Goal: Information Seeking & Learning: Find contact information

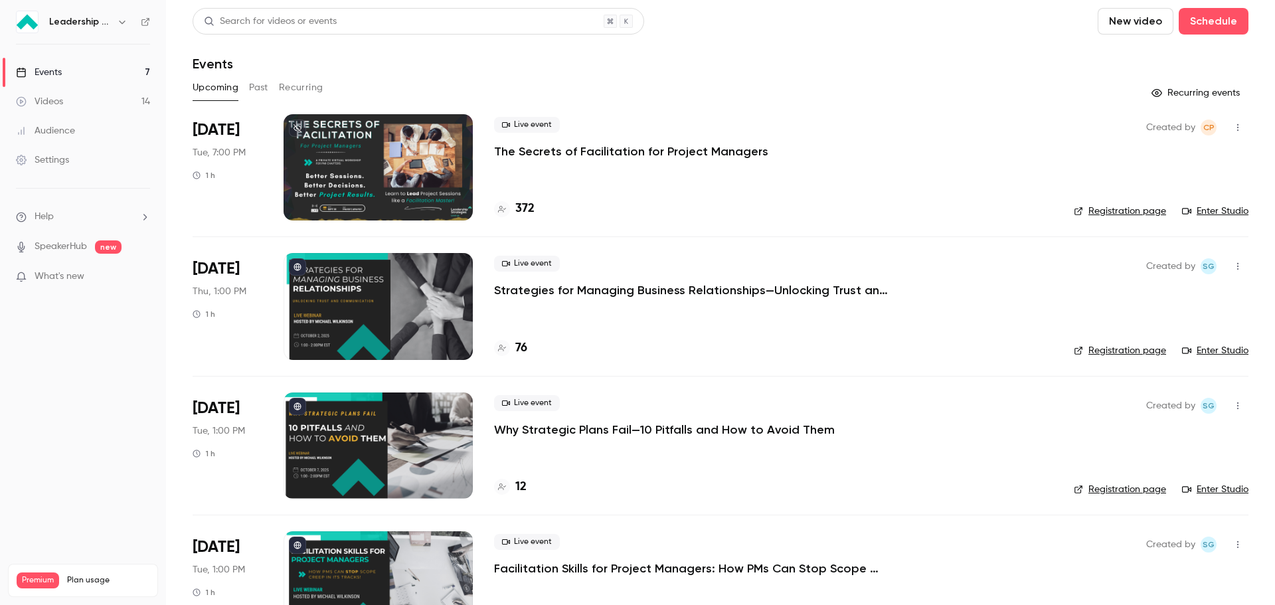
click at [265, 92] on button "Past" at bounding box center [258, 87] width 19 height 21
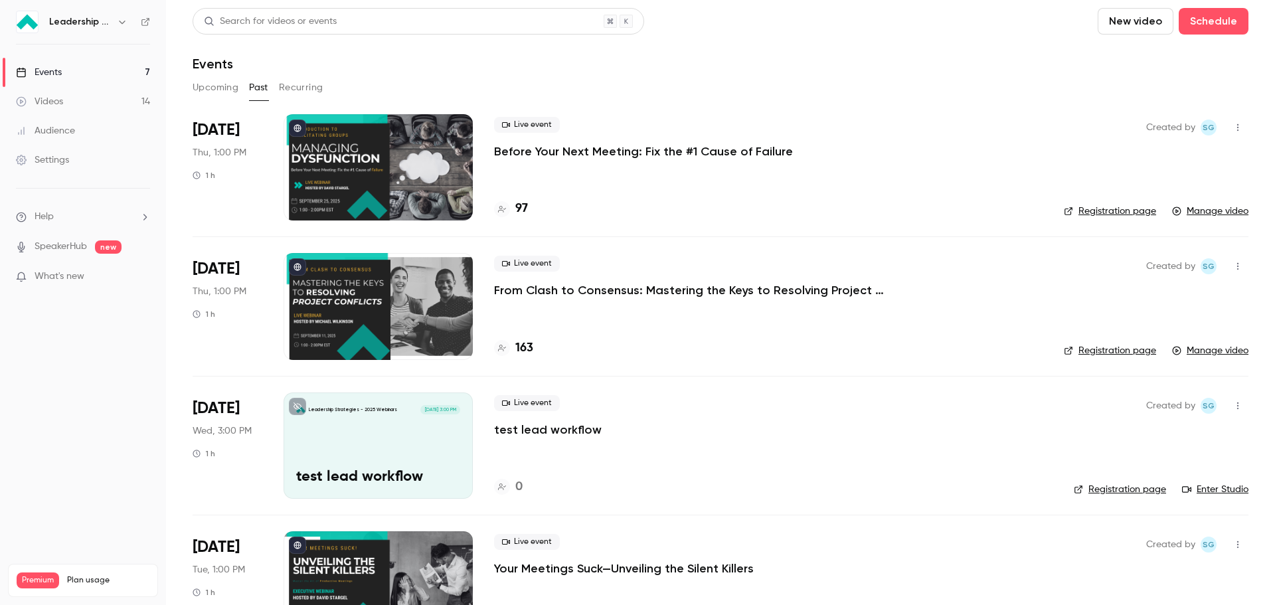
click at [259, 177] on div "[DATE] Thu, 1:00 PM 1 h" at bounding box center [228, 167] width 70 height 106
click at [353, 174] on div at bounding box center [378, 167] width 189 height 106
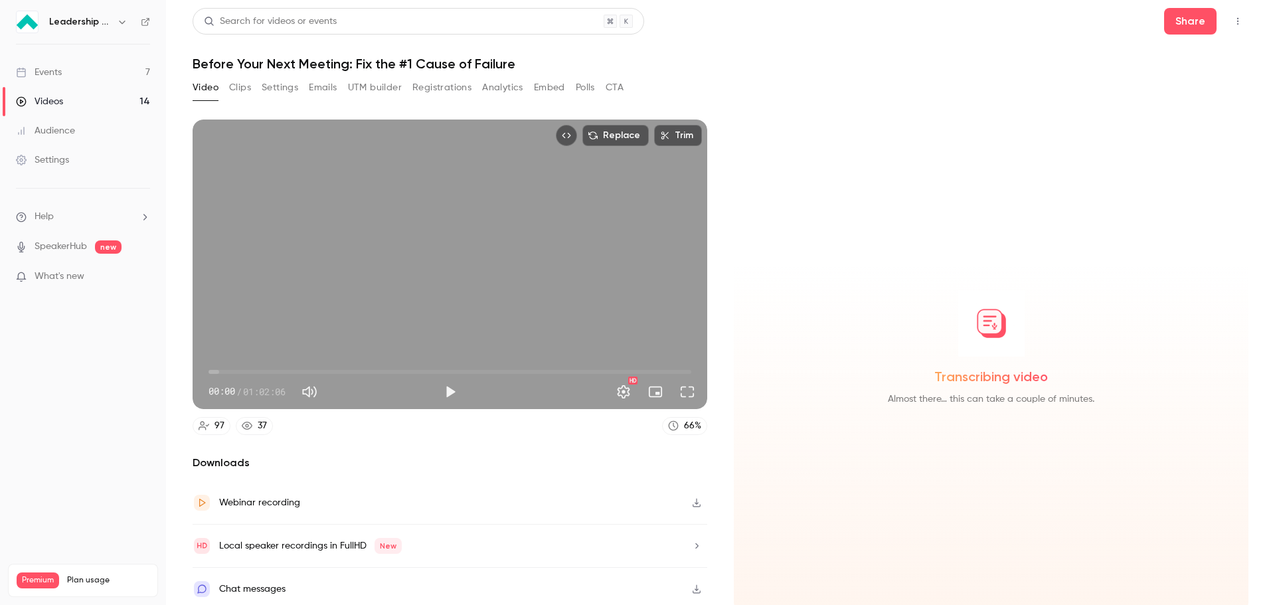
click at [581, 87] on button "Polls" at bounding box center [585, 87] width 19 height 21
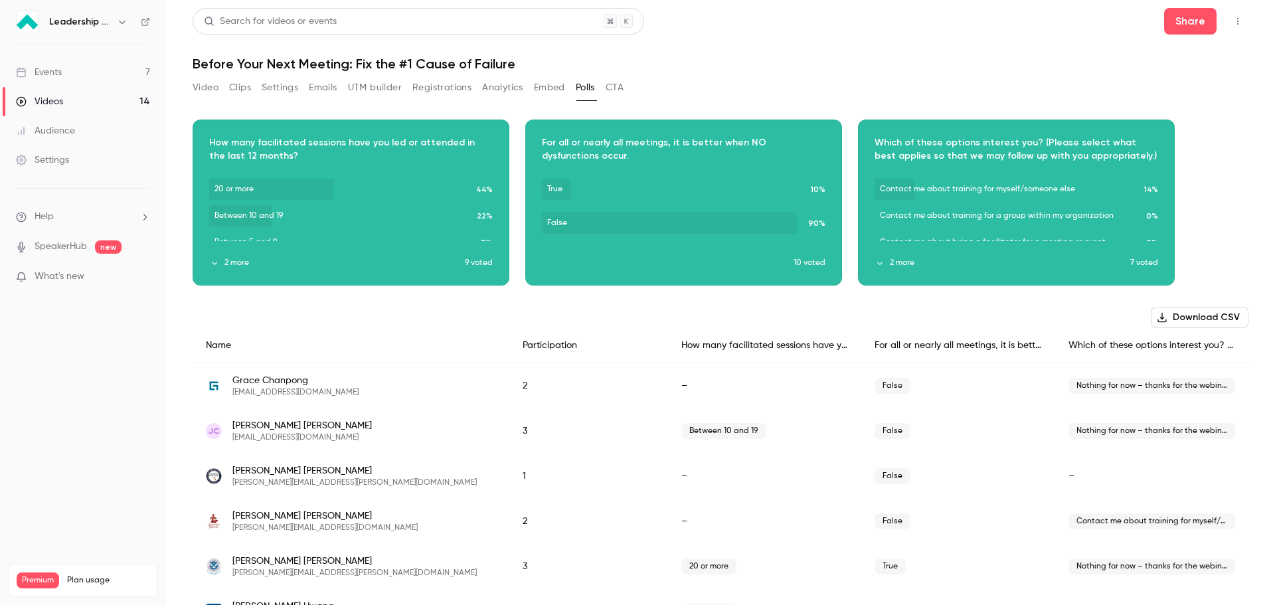
click at [899, 262] on button "2 more" at bounding box center [1003, 263] width 256 height 12
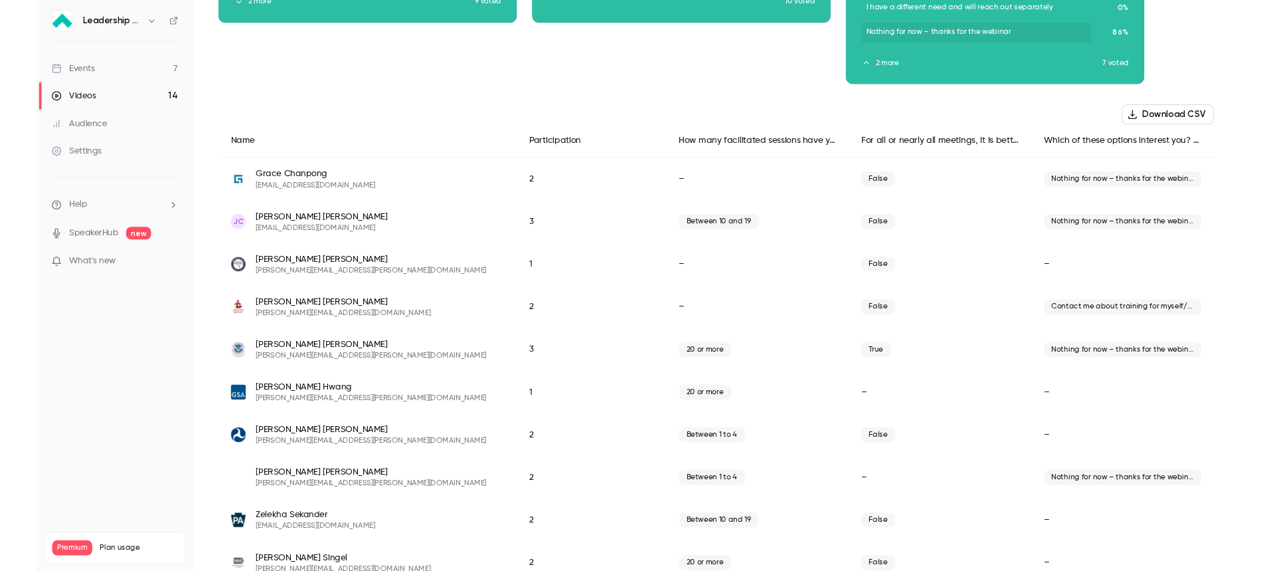
scroll to position [285, 0]
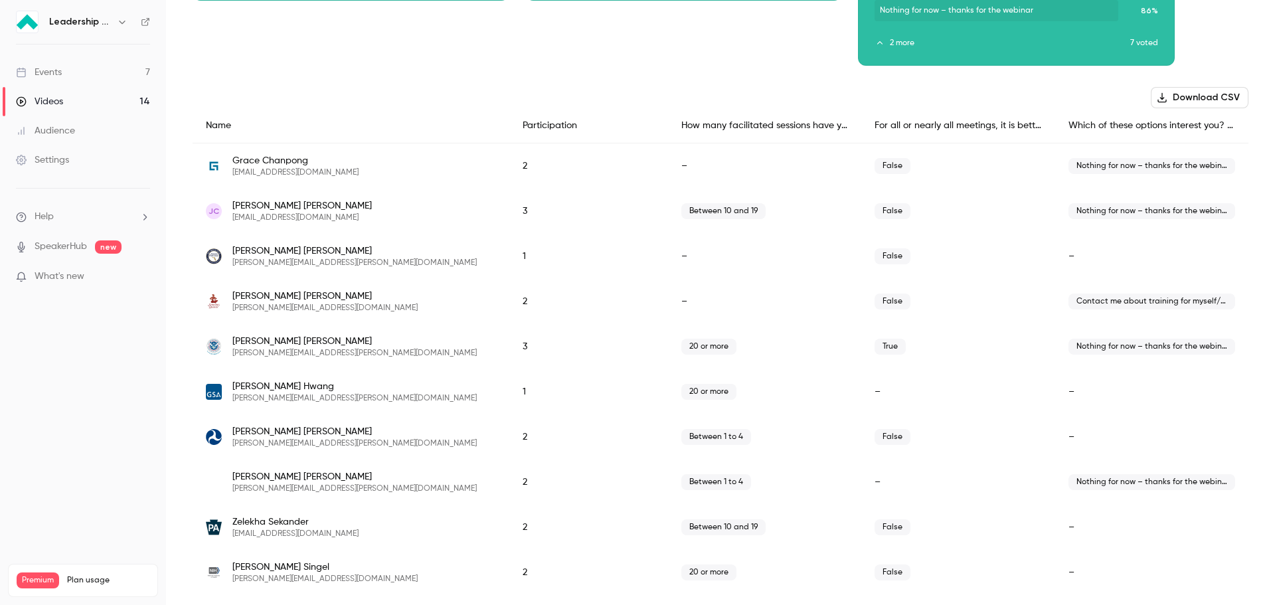
click at [1189, 94] on button "Download CSV" at bounding box center [1200, 97] width 98 height 21
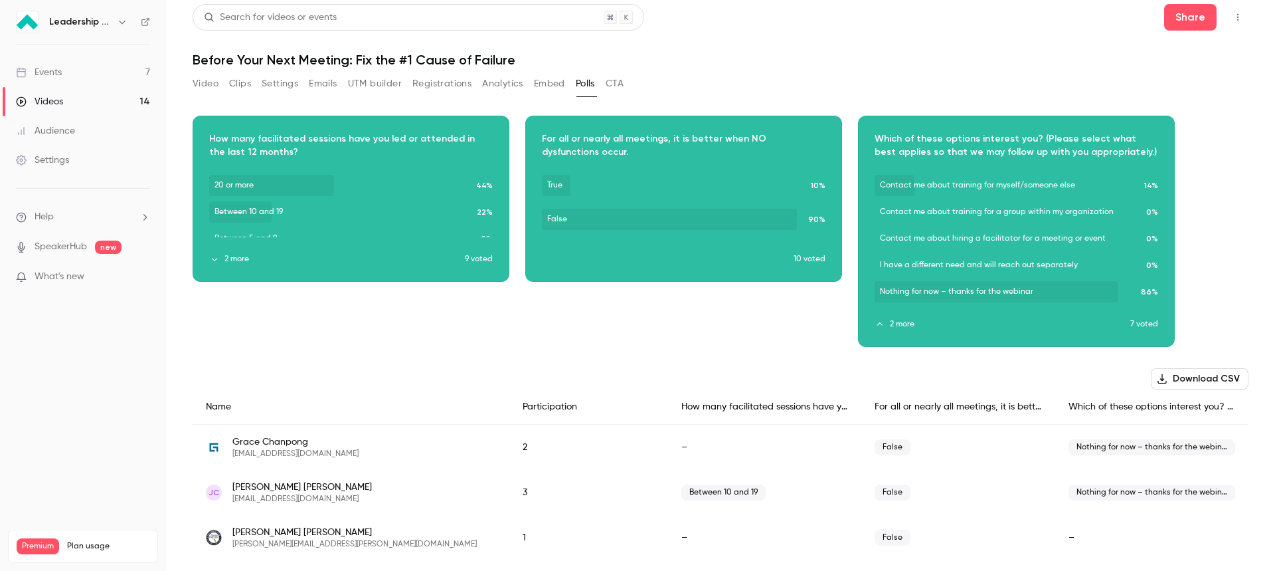
scroll to position [0, 0]
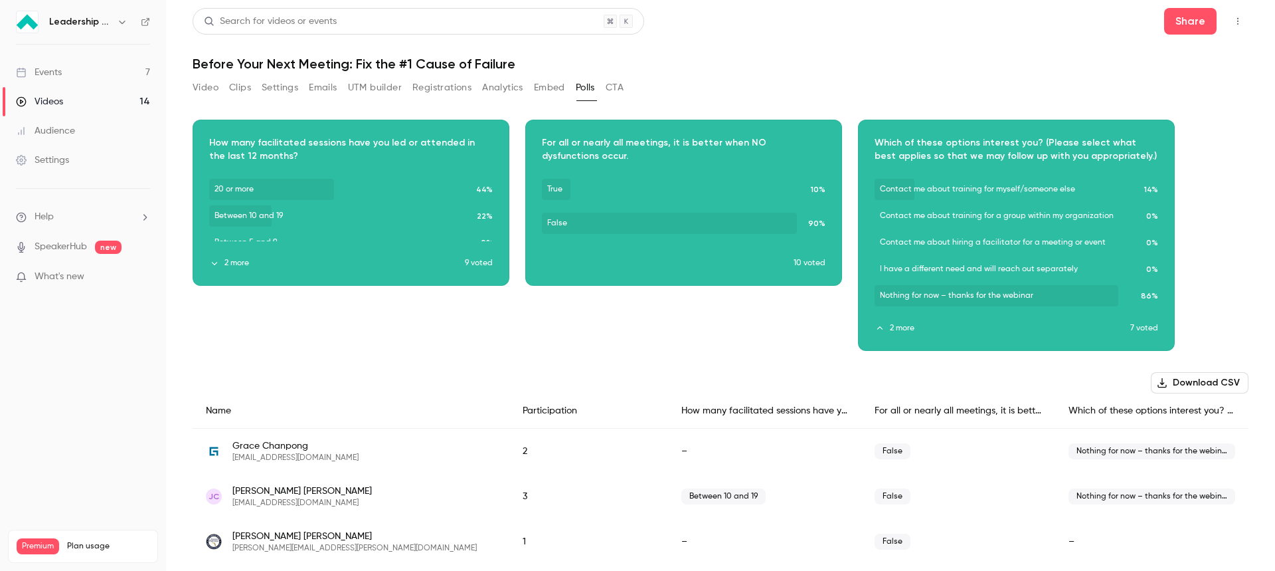
click at [1010, 231] on button "button" at bounding box center [1016, 225] width 21 height 21
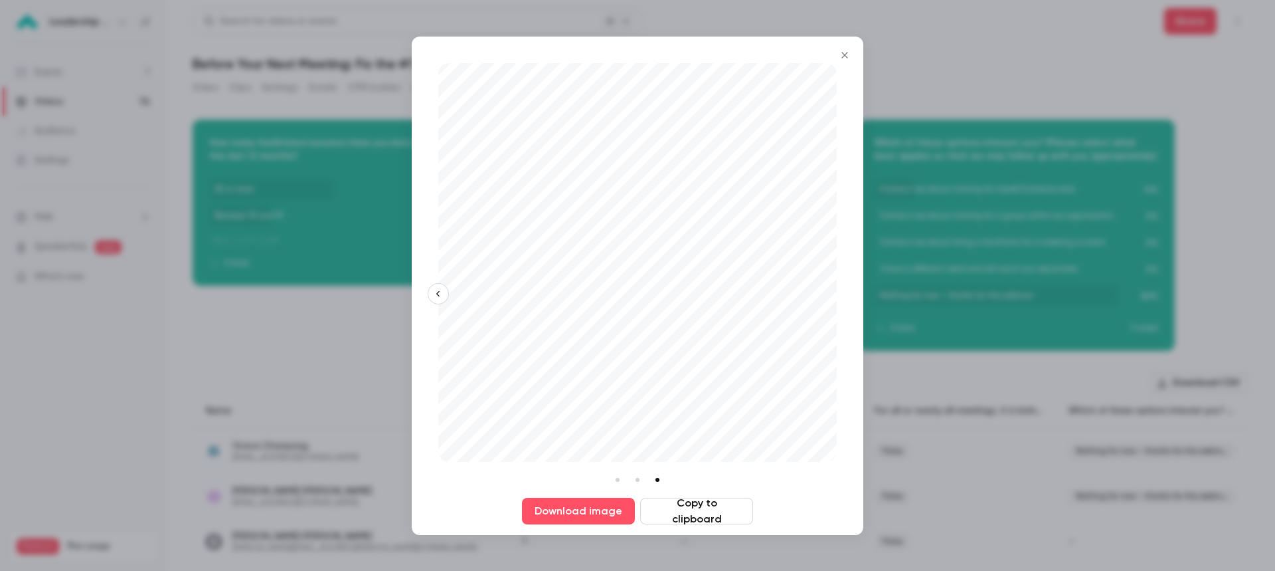
click at [846, 50] on icon "Close" at bounding box center [845, 55] width 16 height 11
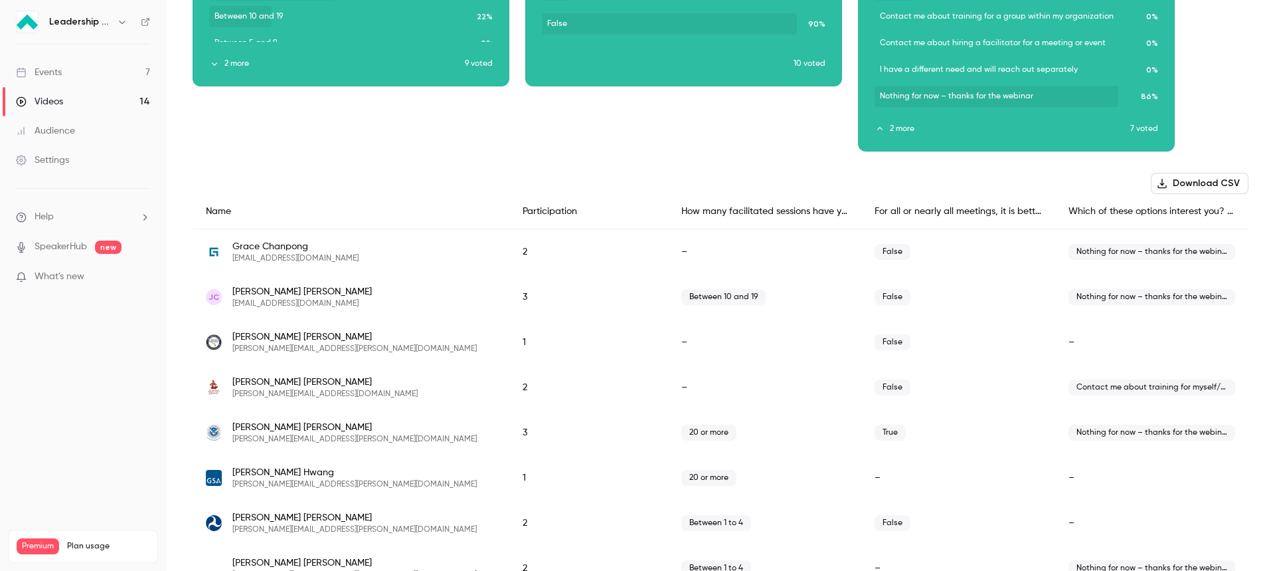
scroll to position [266, 0]
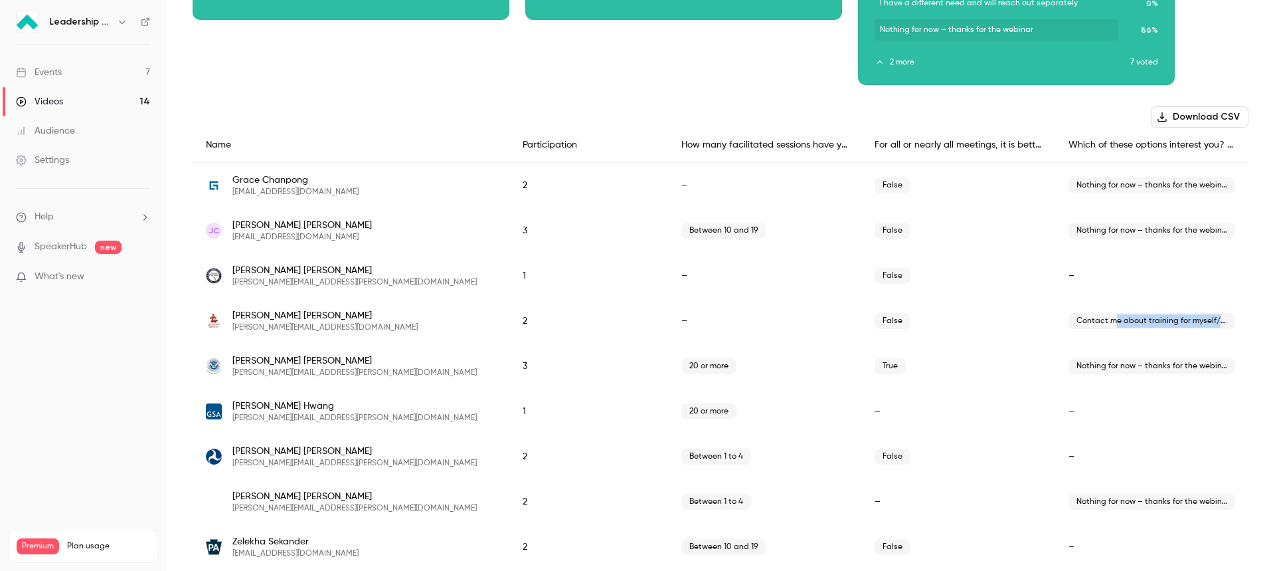
drag, startPoint x: 1106, startPoint y: 316, endPoint x: 1234, endPoint y: 320, distance: 127.6
click at [1234, 320] on div "Contact me about training for myself/someone else" at bounding box center [1153, 320] width 194 height 45
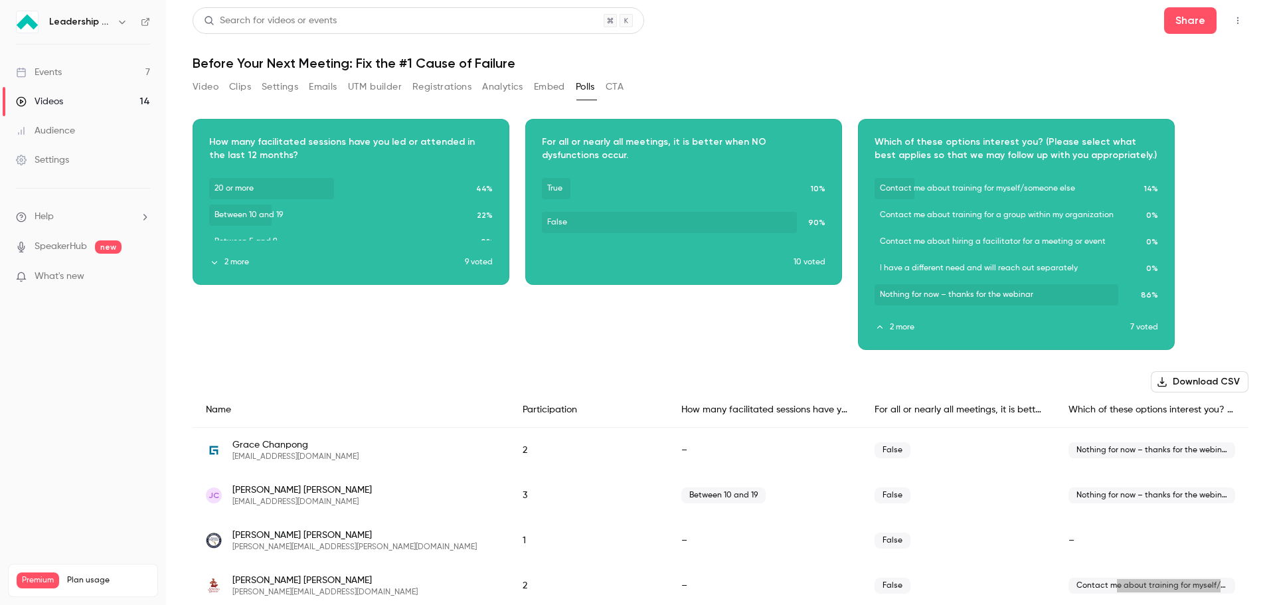
scroll to position [0, 0]
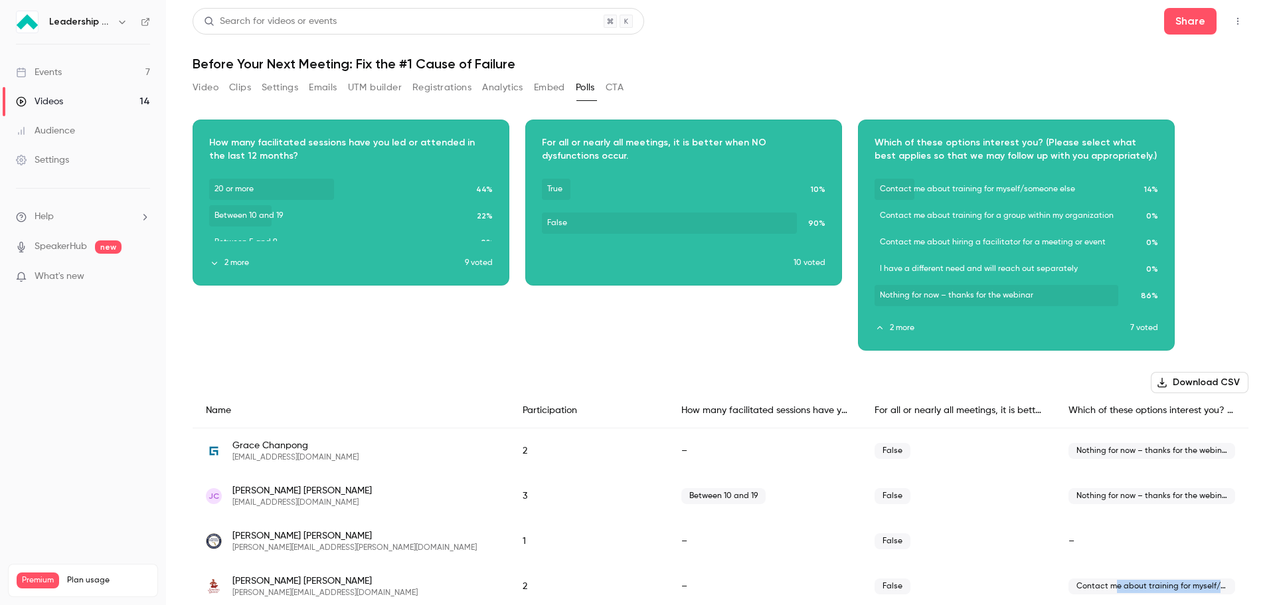
click at [1181, 382] on button "Download CSV" at bounding box center [1200, 382] width 98 height 21
click at [506, 91] on button "Analytics" at bounding box center [502, 87] width 41 height 21
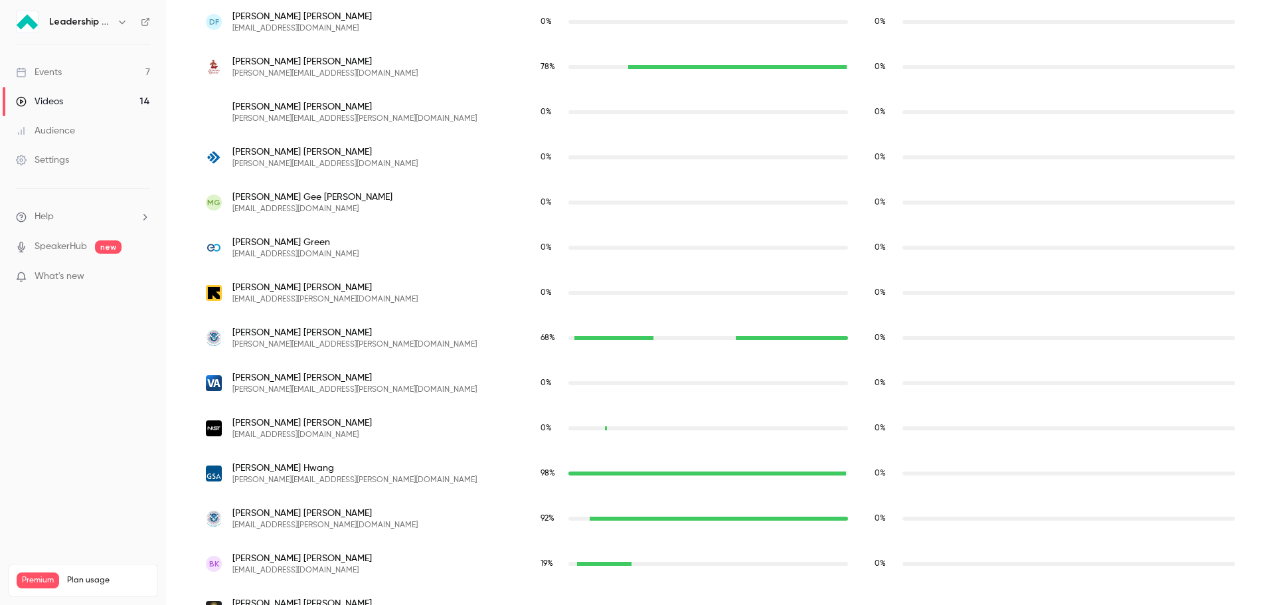
scroll to position [1719, 0]
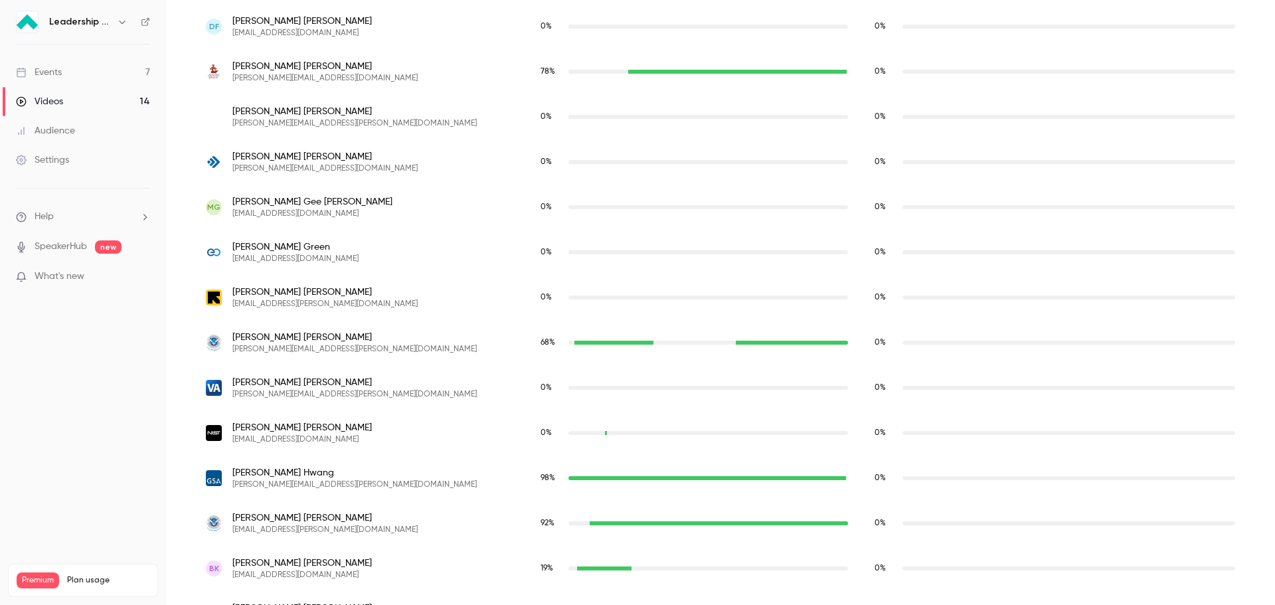
click at [277, 64] on span "[PERSON_NAME]" at bounding box center [325, 66] width 185 height 13
click at [210, 68] on img "julie@spinningbabies.com" at bounding box center [214, 72] width 16 height 16
click at [245, 76] on span "[PERSON_NAME][EMAIL_ADDRESS][DOMAIN_NAME]" at bounding box center [325, 78] width 185 height 11
drag, startPoint x: 279, startPoint y: 66, endPoint x: 233, endPoint y: 63, distance: 45.9
click at [233, 63] on span "[PERSON_NAME]" at bounding box center [325, 66] width 185 height 13
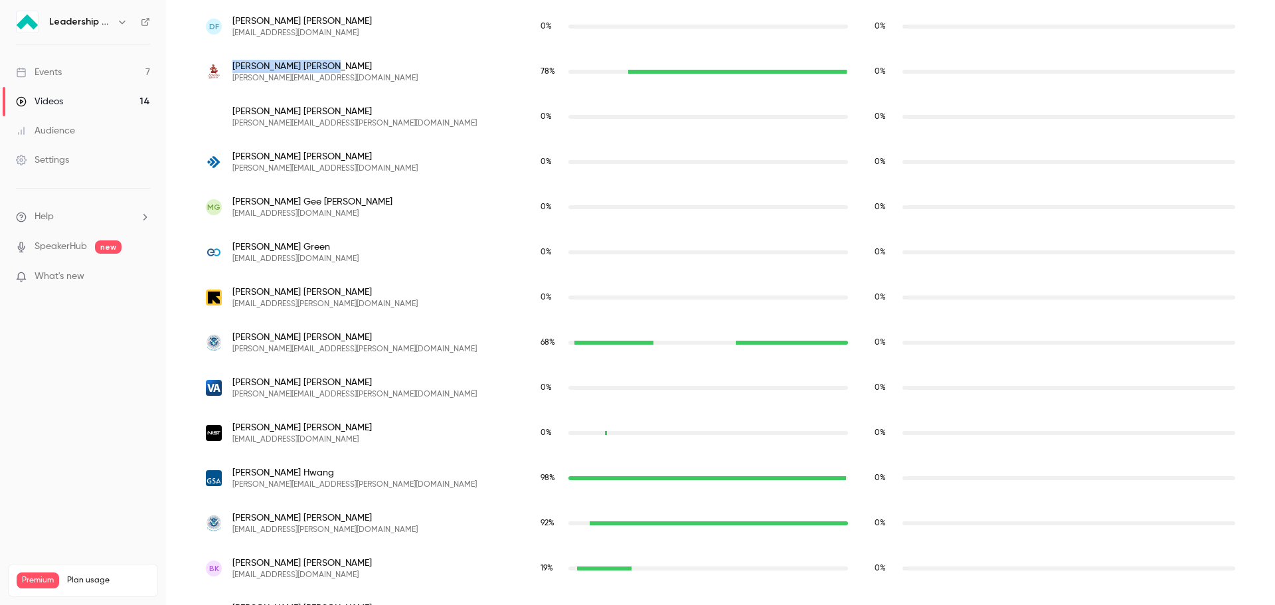
copy span "[PERSON_NAME]"
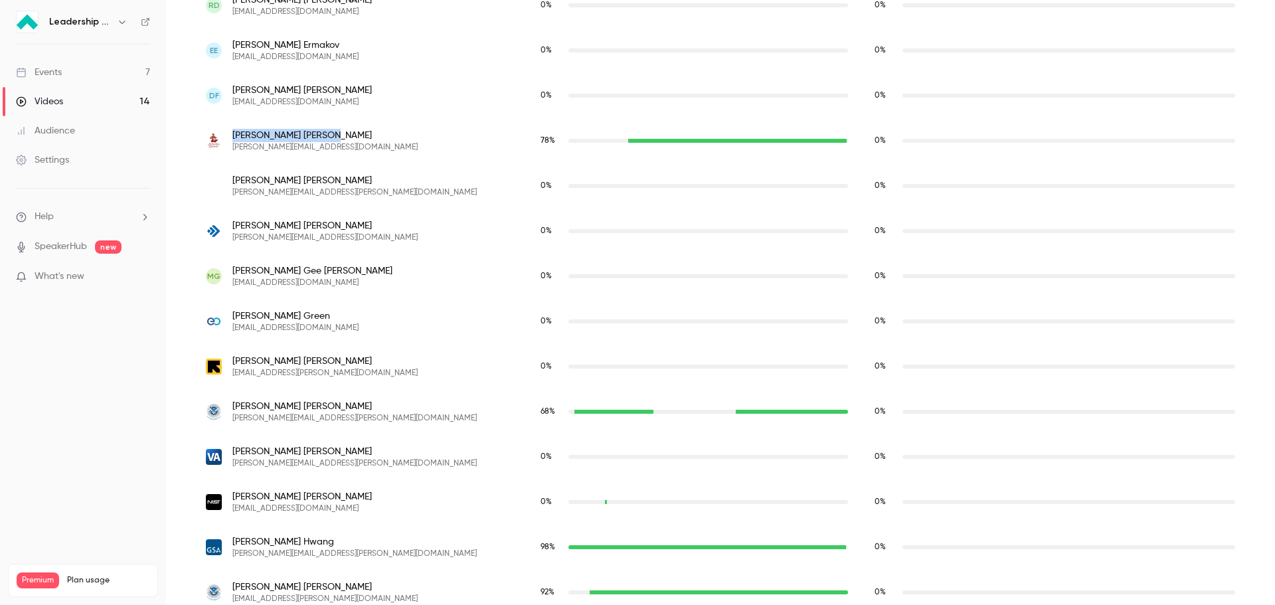
scroll to position [1586, 0]
